Goal: Task Accomplishment & Management: Complete application form

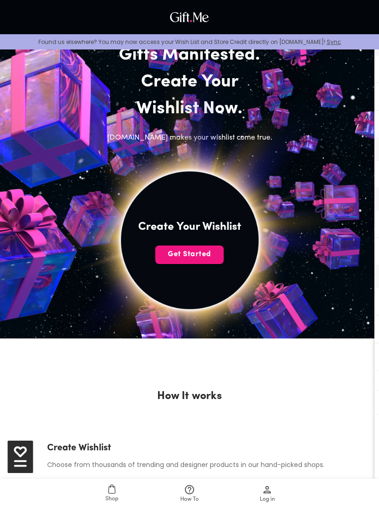
scroll to position [50, 0]
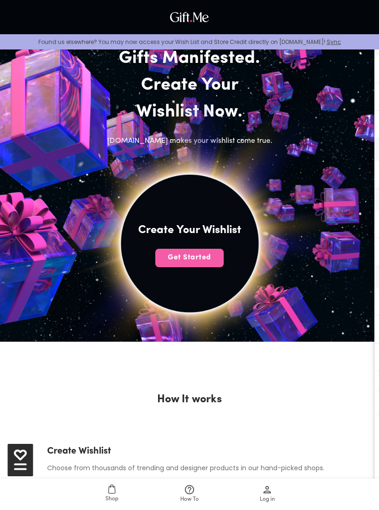
click at [212, 258] on span "Get Started" at bounding box center [189, 258] width 68 height 10
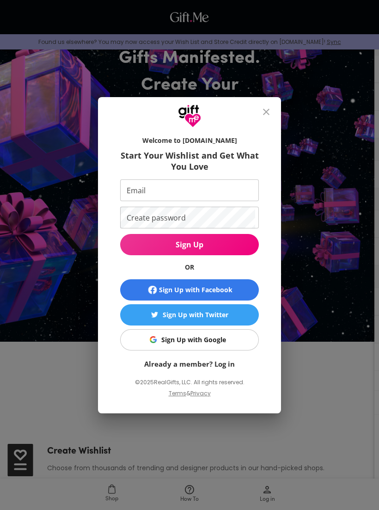
click at [229, 289] on div "Sign Up with Facebook" at bounding box center [196, 290] width 74 height 10
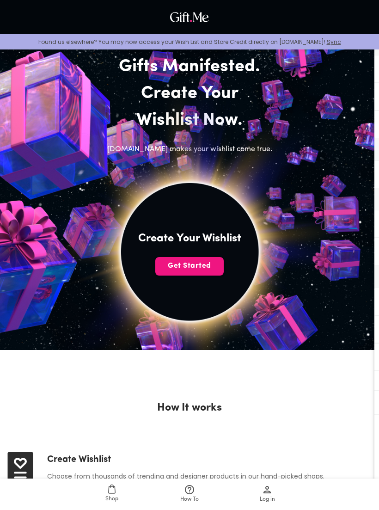
scroll to position [39, 0]
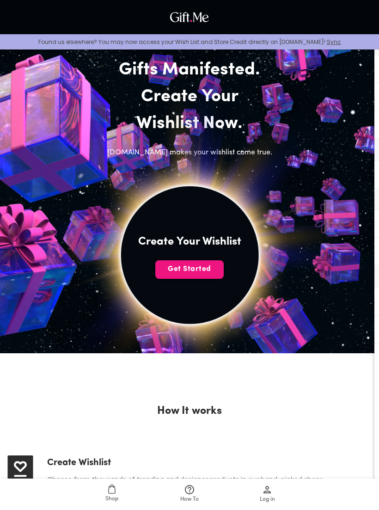
click at [210, 275] on button "Get Started" at bounding box center [189, 269] width 68 height 19
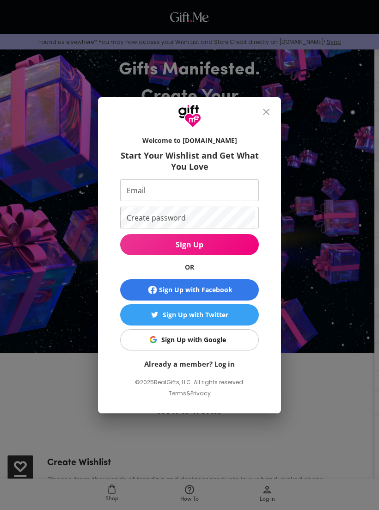
click at [233, 188] on input "Email" at bounding box center [187, 191] width 135 height 22
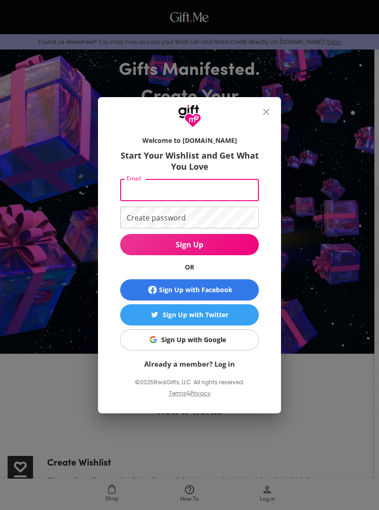
type input "[EMAIL_ADDRESS][DOMAIN_NAME]"
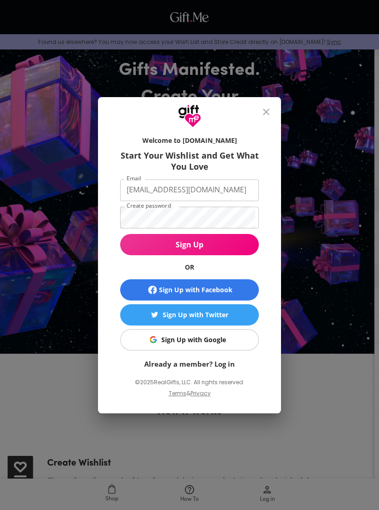
click at [245, 245] on span "Sign Up" at bounding box center [189, 245] width 139 height 10
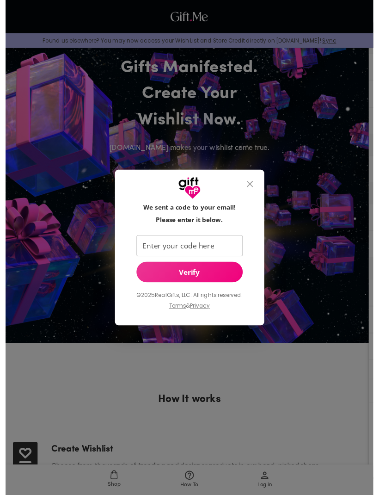
scroll to position [46, 0]
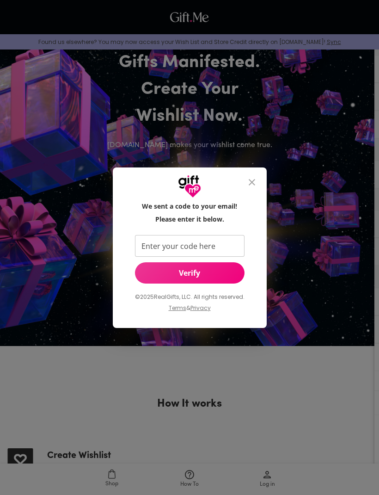
click at [215, 235] on input "Enter your code here" at bounding box center [188, 246] width 106 height 22
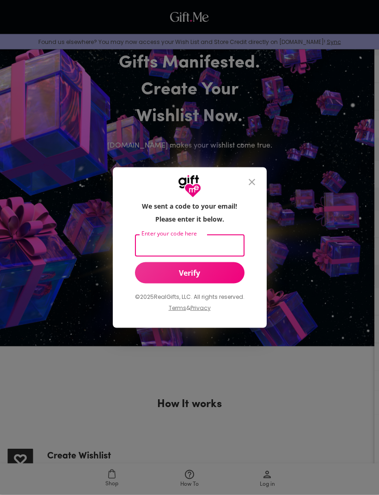
click at [219, 241] on input "Enter your code here" at bounding box center [188, 246] width 106 height 22
click at [226, 245] on input "3123" at bounding box center [188, 246] width 106 height 22
type input "312358"
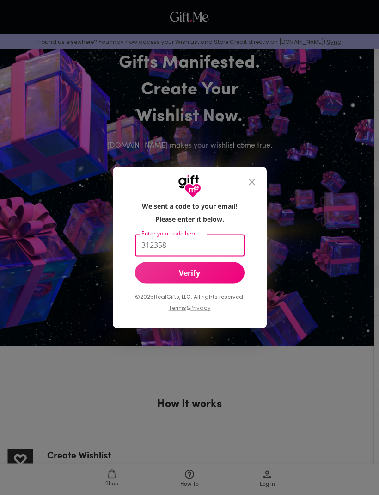
click at [234, 275] on span "Verify" at bounding box center [190, 273] width 110 height 10
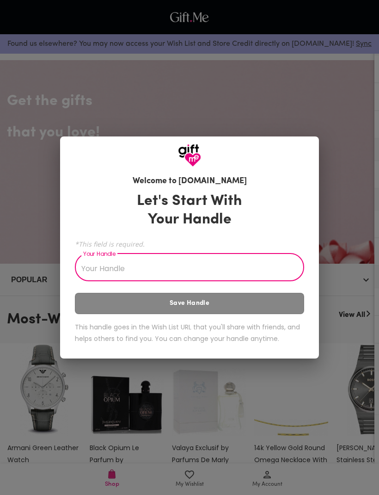
click at [347, 183] on div "Welcome to [DOMAIN_NAME] Let's Start With Your Handle *This field is required. …" at bounding box center [189, 247] width 379 height 495
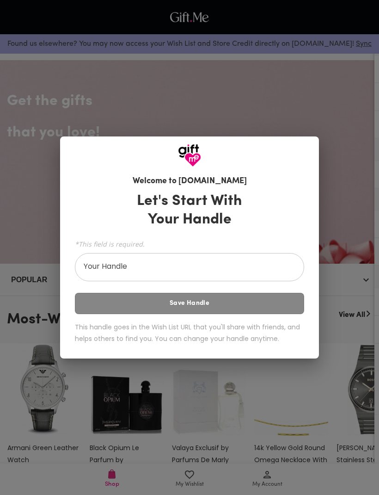
click at [275, 280] on input "Your Handle" at bounding box center [184, 268] width 219 height 26
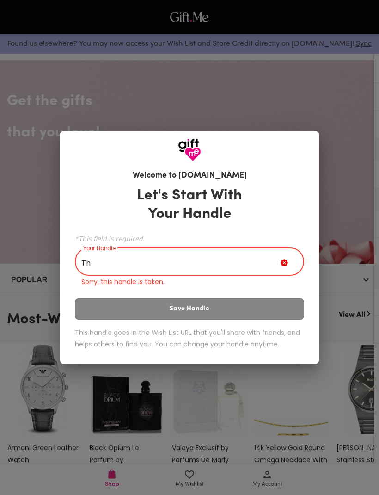
type input "T"
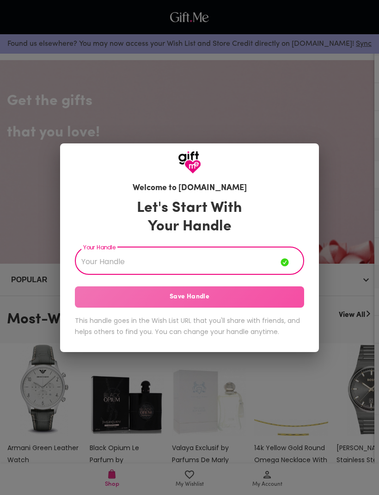
click at [289, 300] on span "Save Handle" at bounding box center [189, 297] width 229 height 10
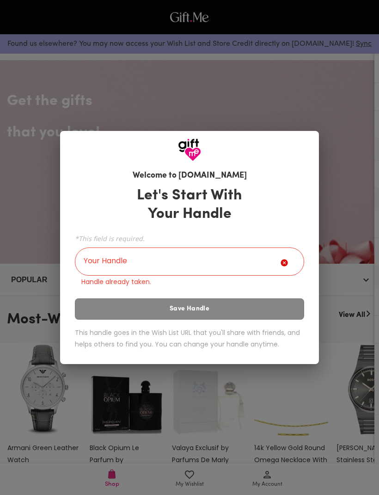
click at [342, 248] on div "Welcome to [DOMAIN_NAME] Let's Start With Your Handle *This field is required. …" at bounding box center [189, 247] width 379 height 495
click at [346, 251] on div "Welcome to [DOMAIN_NAME] Let's Start With Your Handle *This field is required. …" at bounding box center [189, 247] width 379 height 495
click at [338, 244] on div "Welcome to [DOMAIN_NAME] Let's Start With Your Handle *This field is required. …" at bounding box center [189, 247] width 379 height 495
click at [331, 240] on div "Welcome to [DOMAIN_NAME] Let's Start With Your Handle *This field is required. …" at bounding box center [189, 247] width 379 height 495
click at [350, 235] on div "Welcome to [DOMAIN_NAME] Let's Start With Your Handle *This field is required. …" at bounding box center [189, 247] width 379 height 495
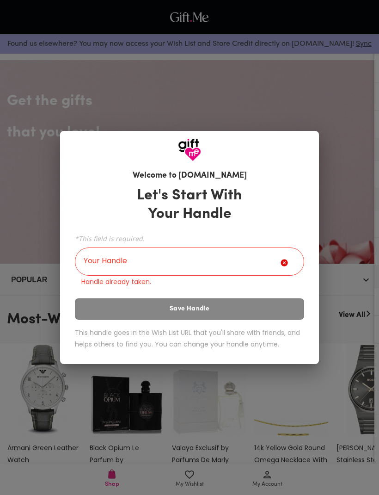
click at [268, 263] on input "Your Handle" at bounding box center [178, 263] width 206 height 26
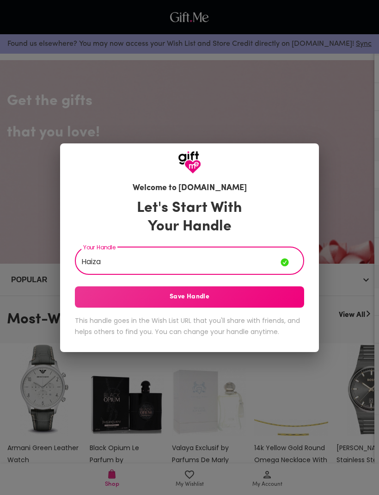
type input "Haiza"
click at [265, 298] on span "Save Handle" at bounding box center [189, 297] width 229 height 10
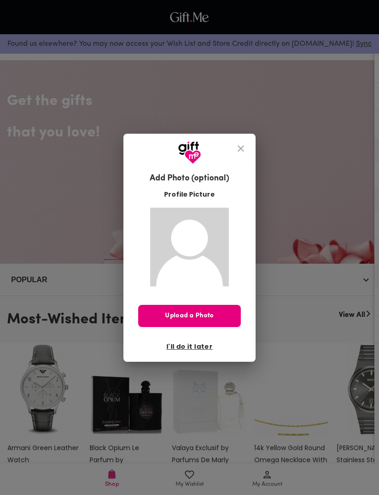
click at [222, 315] on span "Upload a Photo" at bounding box center [189, 316] width 103 height 10
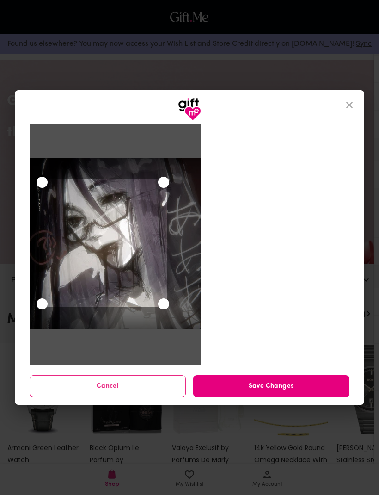
click at [304, 384] on span "Save Changes" at bounding box center [271, 386] width 156 height 10
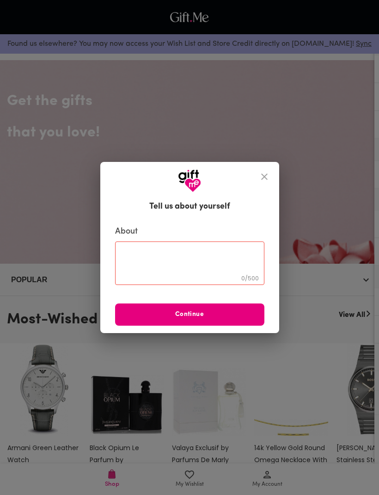
click at [219, 272] on textarea at bounding box center [190, 263] width 136 height 26
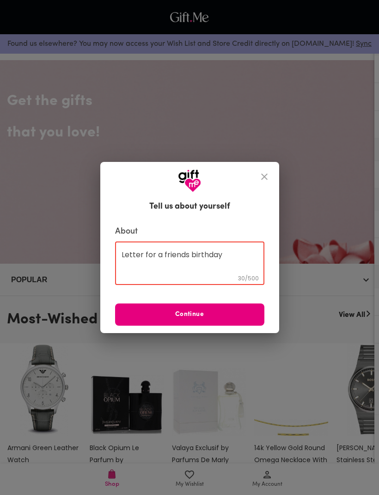
type textarea "Letter for a friends birthday"
click at [244, 314] on span "Continue" at bounding box center [189, 315] width 149 height 10
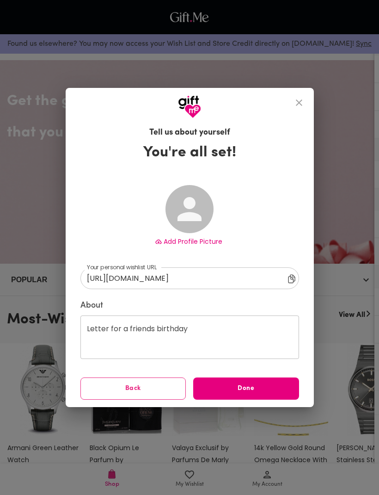
type input "[URL][DOMAIN_NAME]"
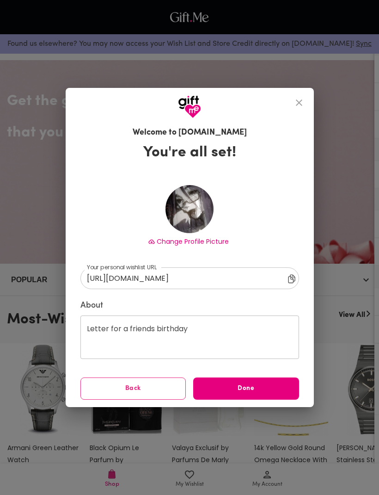
click at [265, 391] on span "Done" at bounding box center [246, 389] width 106 height 10
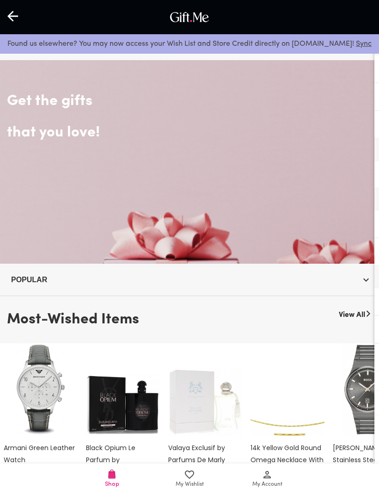
click at [366, 278] on icon "button" at bounding box center [366, 279] width 11 height 11
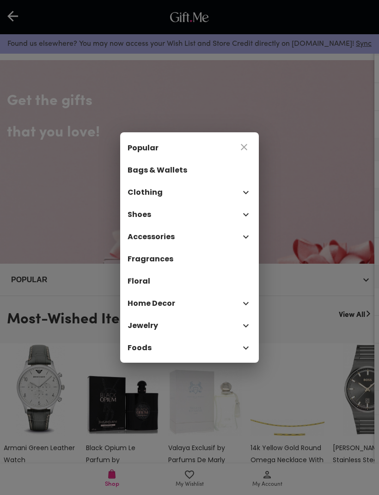
click at [357, 291] on div "Popular Bags & Wallets Clothing Shoes Accessories Fragrances Floral Home Decor …" at bounding box center [189, 247] width 379 height 495
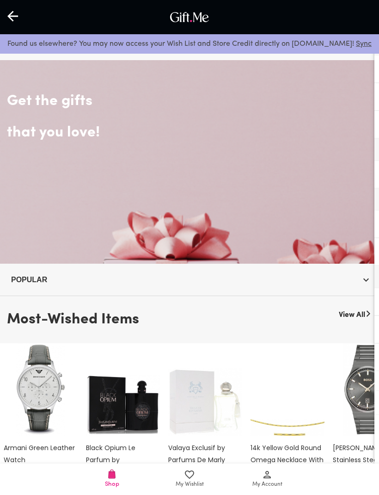
click at [22, 20] on div at bounding box center [13, 17] width 27 height 29
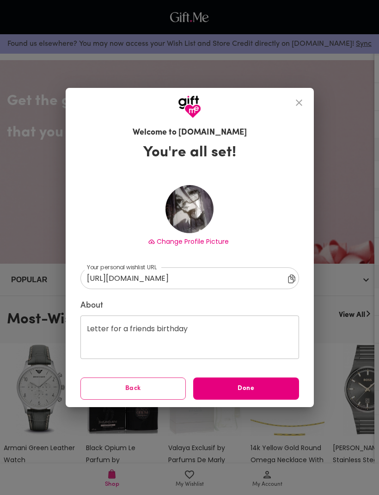
click at [273, 394] on span "Done" at bounding box center [246, 389] width 106 height 10
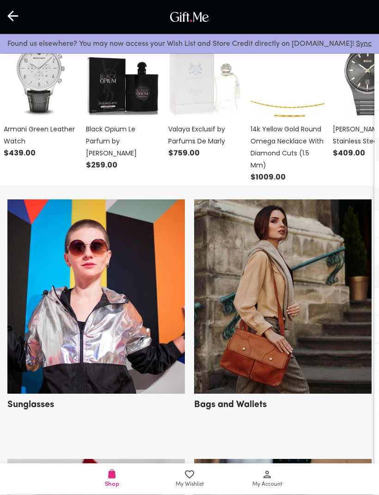
click at [274, 489] on span "My Account" at bounding box center [267, 479] width 67 height 20
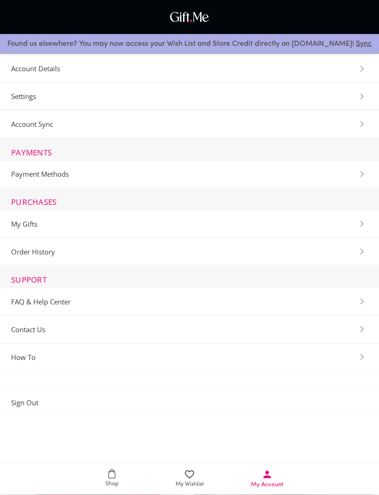
scroll to position [319, 0]
click at [192, 489] on span "My Wishlist" at bounding box center [190, 484] width 28 height 9
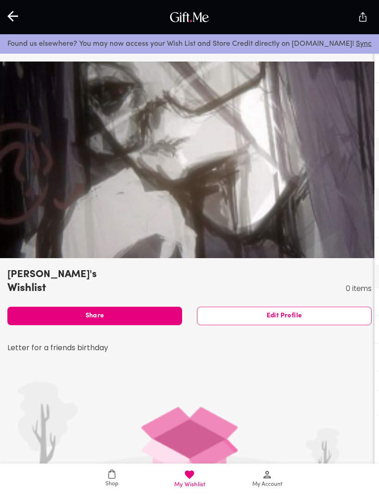
click at [116, 468] on link "Shop" at bounding box center [112, 479] width 78 height 31
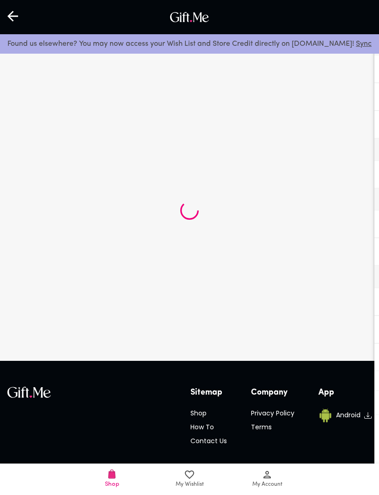
click at [12, 15] on icon at bounding box center [13, 16] width 12 height 12
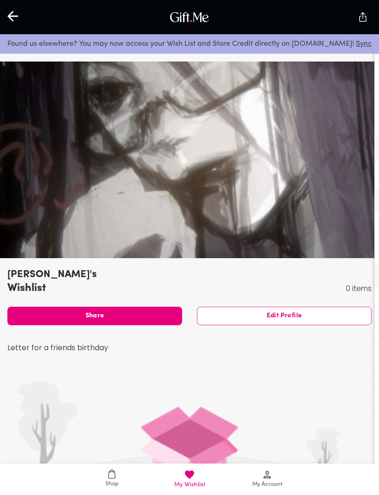
click at [10, 17] on icon at bounding box center [12, 16] width 11 height 11
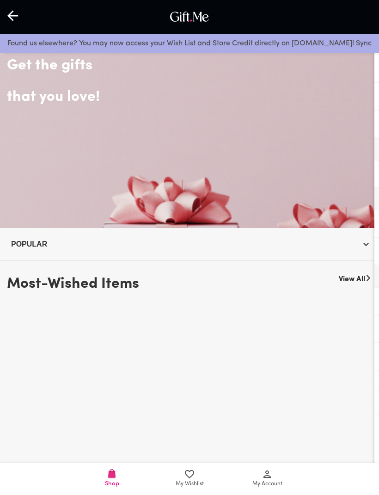
scroll to position [36, 0]
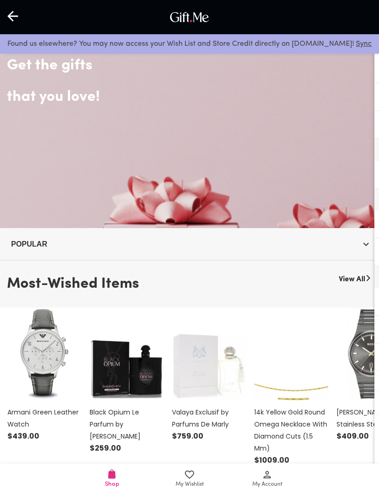
click at [11, 14] on icon at bounding box center [12, 16] width 11 height 11
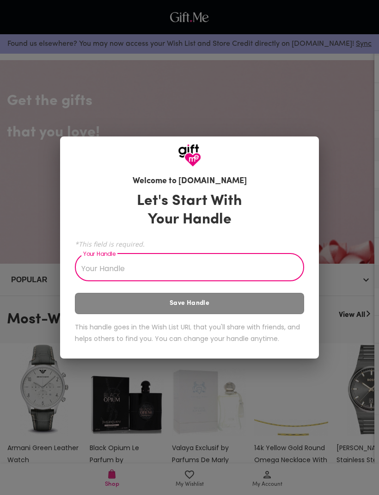
click at [16, 12] on div "Welcome to [DOMAIN_NAME] Let's Start With Your Handle *This field is required. …" at bounding box center [189, 247] width 379 height 495
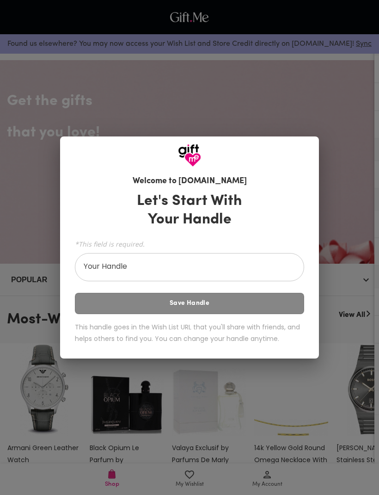
click at [13, 12] on div "Welcome to [DOMAIN_NAME] Let's Start With Your Handle *This field is required. …" at bounding box center [189, 247] width 379 height 495
click at [13, 16] on div "Welcome to [DOMAIN_NAME] Let's Start With Your Handle *This field is required. …" at bounding box center [189, 247] width 379 height 495
click at [12, 17] on div "Welcome to [DOMAIN_NAME] Let's Start With Your Handle *This field is required. …" at bounding box center [189, 247] width 379 height 495
click at [327, 142] on div "Welcome to [DOMAIN_NAME] Let's Start With Your Handle *This field is required. …" at bounding box center [189, 247] width 379 height 495
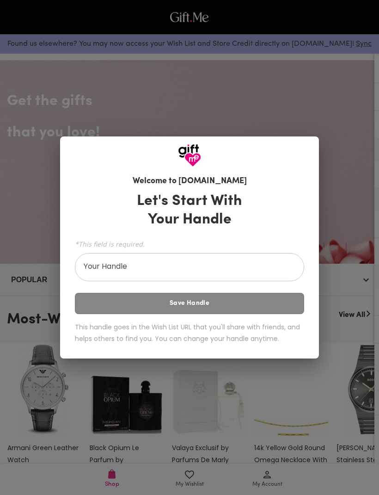
click at [367, 94] on div "Welcome to [DOMAIN_NAME] Let's Start With Your Handle *This field is required. …" at bounding box center [189, 247] width 379 height 495
click at [317, 112] on div "Welcome to [DOMAIN_NAME] Let's Start With Your Handle *This field is required. …" at bounding box center [189, 247] width 379 height 495
click at [366, 84] on div "Welcome to [DOMAIN_NAME] Let's Start With Your Handle *This field is required. …" at bounding box center [189, 247] width 379 height 495
click at [310, 120] on div "Welcome to [DOMAIN_NAME] Let's Start With Your Handle *This field is required. …" at bounding box center [189, 247] width 379 height 495
click at [283, 268] on input "Your Handle" at bounding box center [184, 268] width 219 height 26
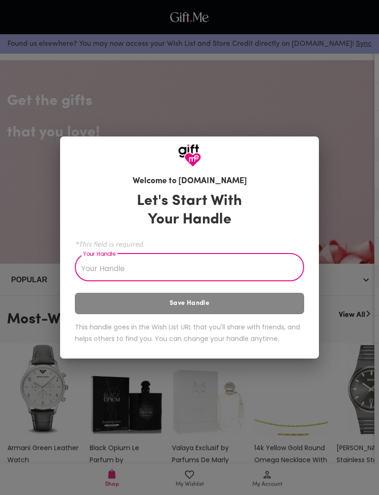
click at [346, 125] on div "Welcome to [DOMAIN_NAME] Let's Start With Your Handle *This field is required. …" at bounding box center [189, 247] width 379 height 495
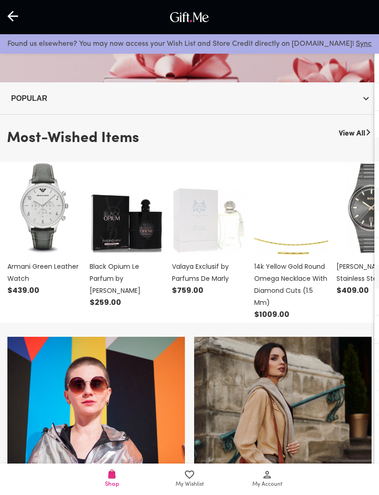
scroll to position [215, 0]
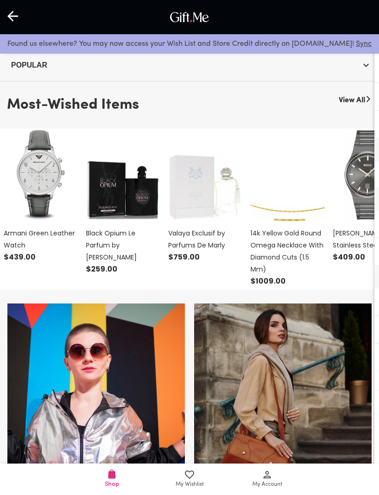
click at [20, 14] on div at bounding box center [13, 17] width 27 height 29
click at [22, 20] on div at bounding box center [13, 17] width 27 height 29
click at [22, 12] on div at bounding box center [13, 17] width 27 height 29
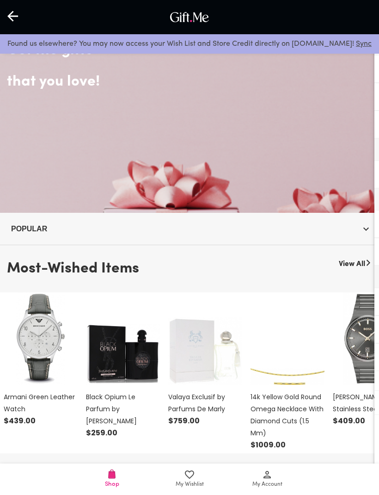
scroll to position [0, 0]
